Goal: Find specific page/section: Find specific page/section

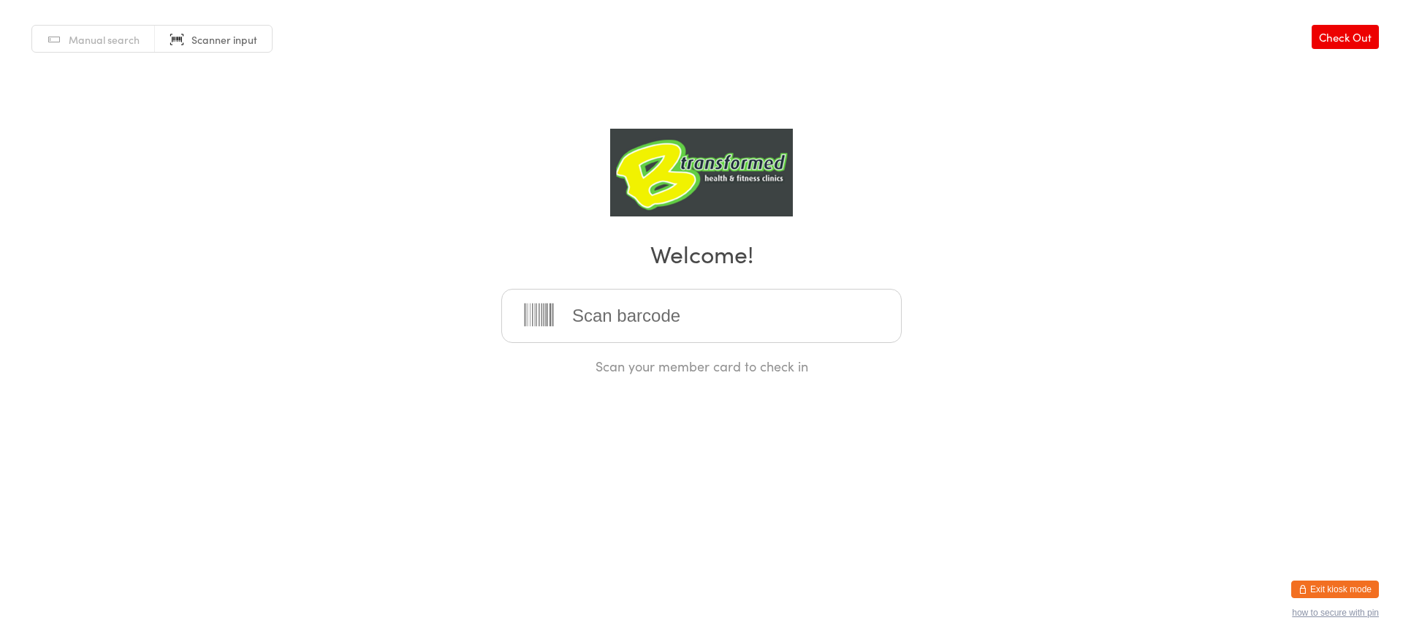
click at [722, 316] on input "search" at bounding box center [701, 316] width 401 height 54
type input "220167"
type input "220171"
click at [676, 329] on input "search" at bounding box center [701, 316] width 401 height 54
click at [626, 316] on input "search" at bounding box center [701, 316] width 401 height 54
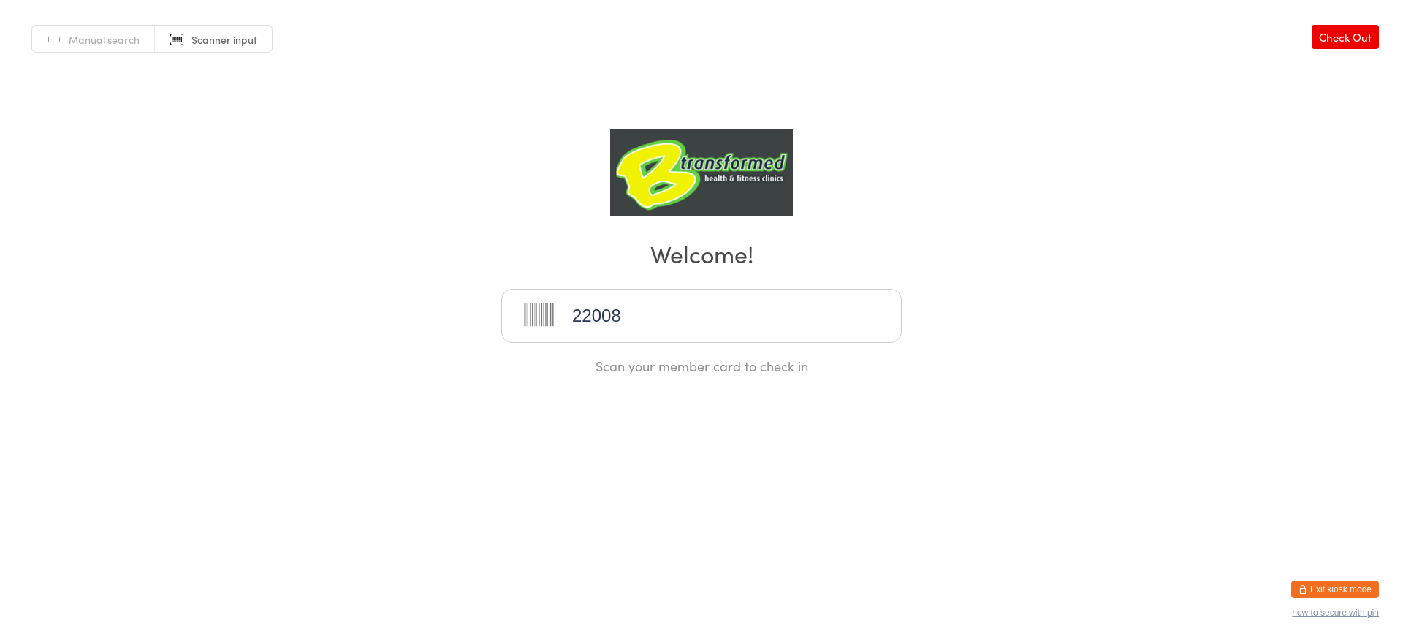
type input "220081"
click at [588, 319] on input "search" at bounding box center [701, 316] width 401 height 54
click at [604, 315] on input "search" at bounding box center [701, 316] width 401 height 54
type input "220085"
click at [618, 315] on input "search" at bounding box center [701, 316] width 401 height 54
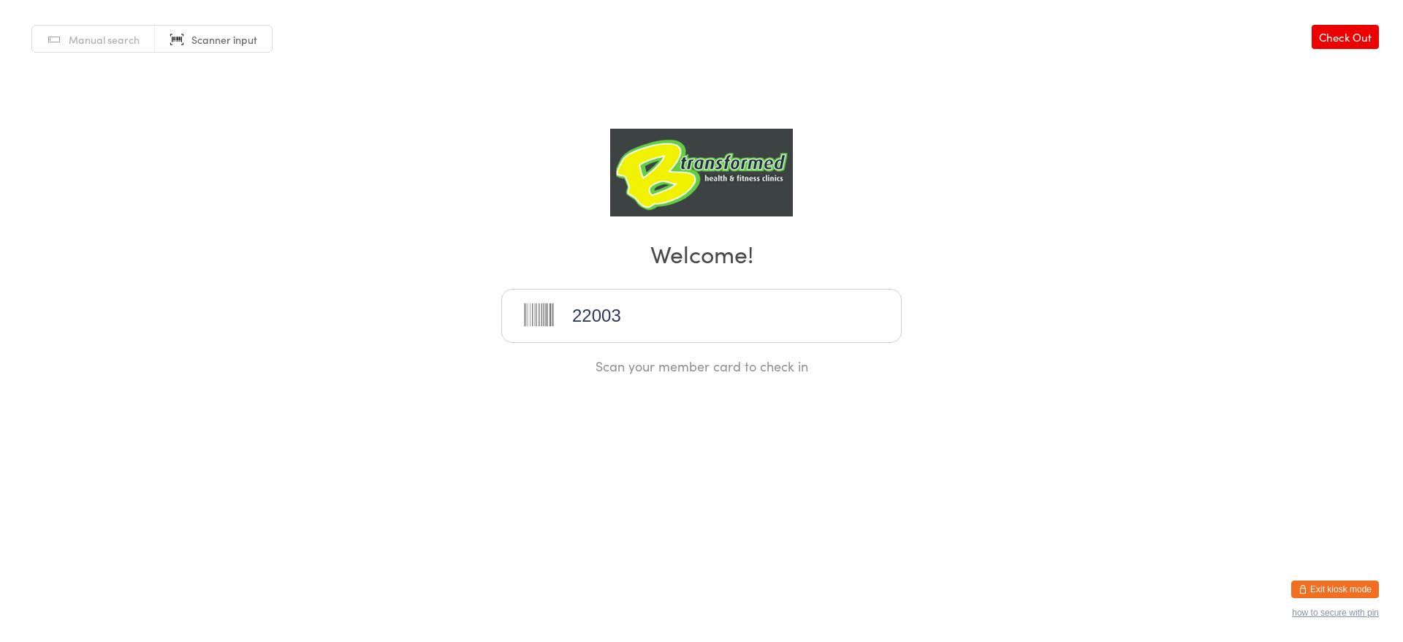
type input "220033"
